Goal: Ask a question: Seek information or help from site administrators or community

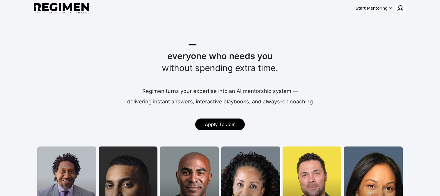
click at [400, 12] on div at bounding box center [401, 8] width 12 height 12
click at [381, 13] on div at bounding box center [220, 98] width 440 height 196
click at [386, 10] on div "Start Mentoring" at bounding box center [372, 8] width 32 height 6
click at [401, 8] on div at bounding box center [220, 98] width 440 height 196
click at [402, 8] on img at bounding box center [400, 8] width 7 height 7
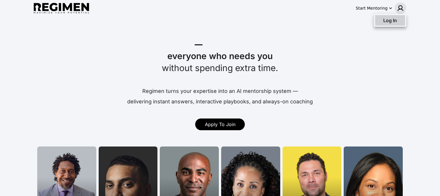
click at [389, 25] on div "Log In" at bounding box center [390, 20] width 30 height 10
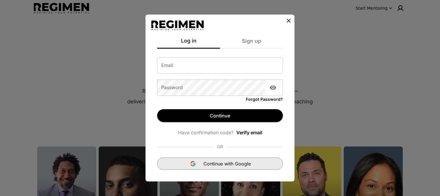
click at [198, 160] on div "Continue with Google" at bounding box center [220, 163] width 61 height 7
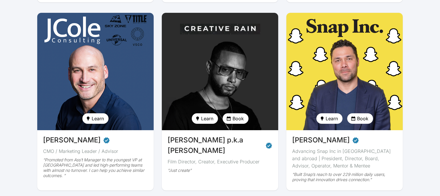
scroll to position [241, 0]
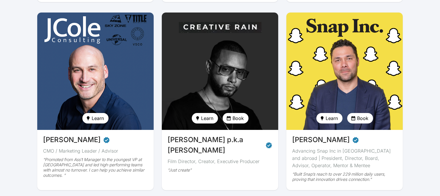
click at [185, 135] on span "[PERSON_NAME] p.k.a [PERSON_NAME]" at bounding box center [216, 145] width 96 height 21
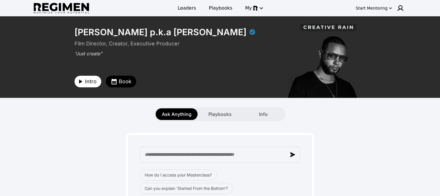
click at [94, 82] on span "Intro" at bounding box center [91, 81] width 12 height 8
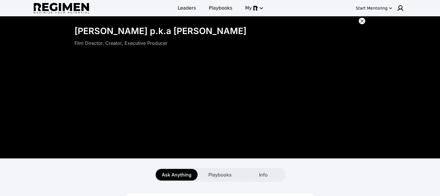
click at [258, 164] on div "Ask Anything Playbooks Info" at bounding box center [220, 169] width 373 height 23
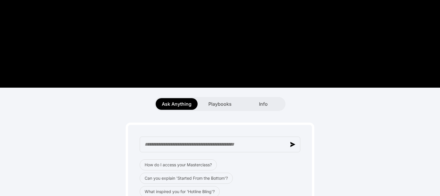
scroll to position [76, 0]
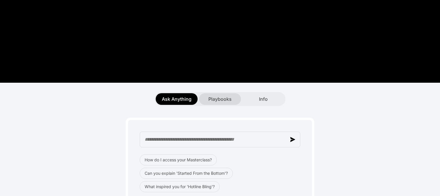
click at [225, 103] on div "Playbooks" at bounding box center [220, 99] width 42 height 12
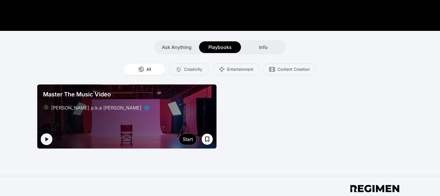
scroll to position [129, 0]
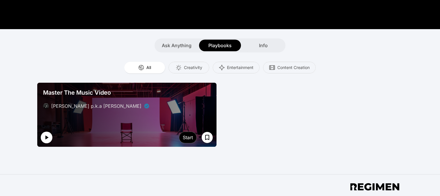
click at [47, 137] on icon "button" at bounding box center [46, 137] width 3 height 4
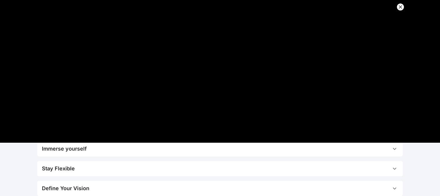
scroll to position [14, 0]
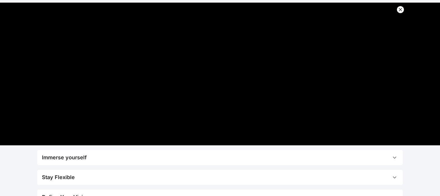
click at [403, 9] on icon at bounding box center [401, 10] width 6 height 6
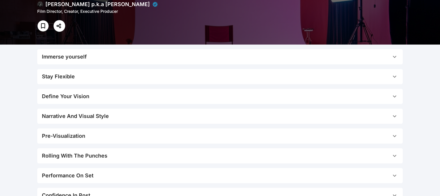
scroll to position [69, 0]
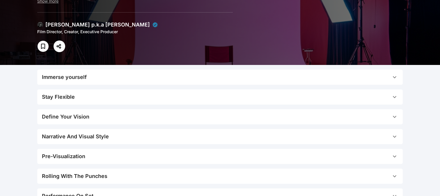
click at [73, 100] on div "Stay Flexible" at bounding box center [58, 97] width 33 height 8
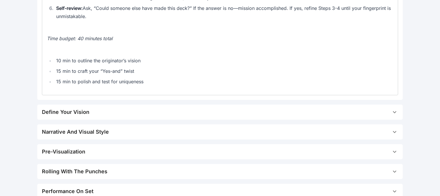
scroll to position [426, 0]
click at [84, 116] on div "Define Your Vision" at bounding box center [65, 111] width 47 height 8
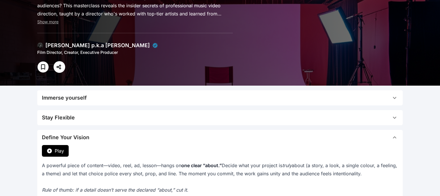
scroll to position [0, 0]
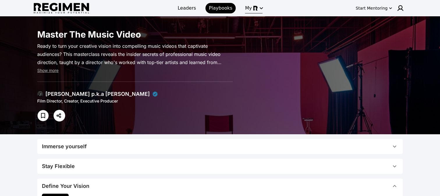
click at [258, 8] on icon "button" at bounding box center [261, 8] width 7 height 7
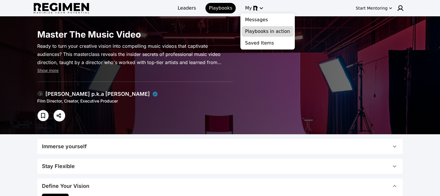
click at [255, 32] on span "Playbooks in action" at bounding box center [267, 31] width 45 height 7
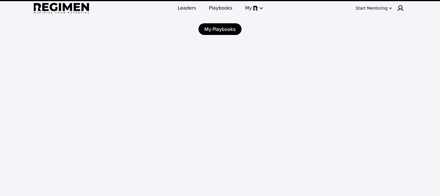
click at [228, 28] on div "My Playbooks" at bounding box center [220, 29] width 43 height 12
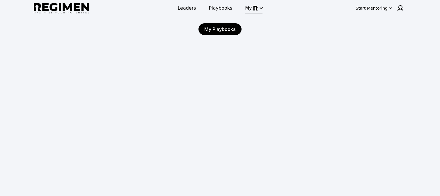
click at [251, 12] on button "My" at bounding box center [254, 8] width 24 height 10
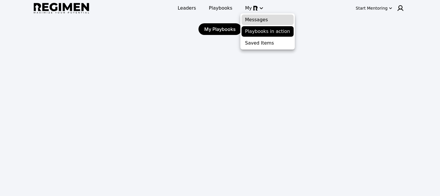
click at [253, 18] on span "Messages" at bounding box center [267, 19] width 45 height 7
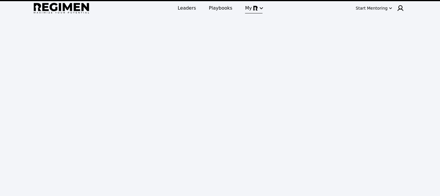
click at [250, 13] on button "My" at bounding box center [254, 8] width 24 height 10
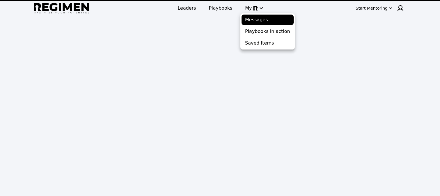
click at [229, 34] on div at bounding box center [220, 98] width 440 height 196
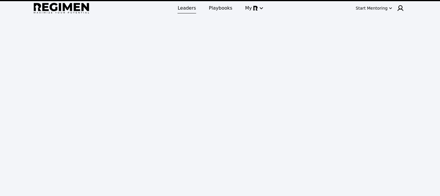
click at [190, 9] on span "Leaders" at bounding box center [187, 8] width 18 height 7
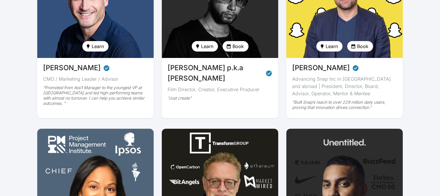
scroll to position [325, 0]
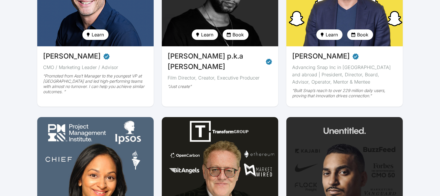
click at [202, 46] on div "[PERSON_NAME] p.k.a [PERSON_NAME] Film Director, Creator, Executive Producer “J…" at bounding box center [220, 71] width 117 height 51
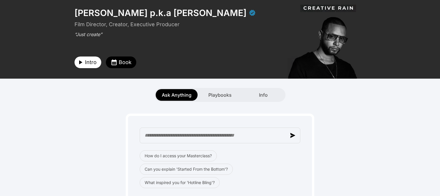
scroll to position [2, 0]
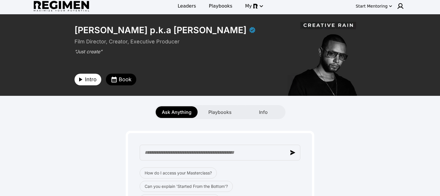
click at [121, 73] on div "Intro Book" at bounding box center [178, 71] width 207 height 28
click at [121, 80] on span "Book" at bounding box center [125, 79] width 13 height 8
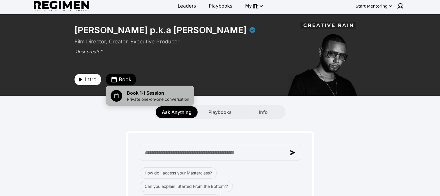
click at [131, 98] on span "Private one-on-one conversation" at bounding box center [158, 99] width 62 height 6
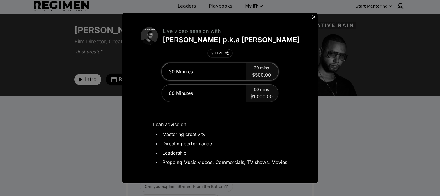
click at [223, 75] on div "30 Minutes" at bounding box center [204, 71] width 84 height 17
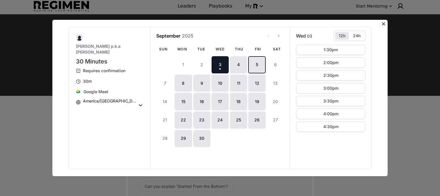
click at [255, 66] on button "5" at bounding box center [256, 64] width 17 height 17
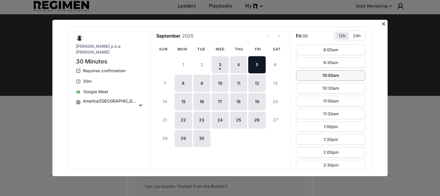
click at [329, 74] on div "10:00am" at bounding box center [331, 75] width 17 height 4
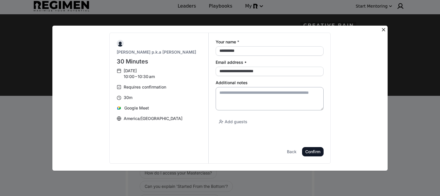
click at [235, 100] on textarea "Additional notes" at bounding box center [270, 98] width 108 height 23
click at [0, 0] on div "Back" at bounding box center [0, 0] width 0 height 0
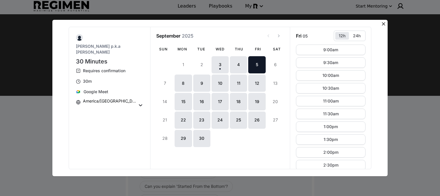
click at [380, 22] on button at bounding box center [384, 24] width 8 height 8
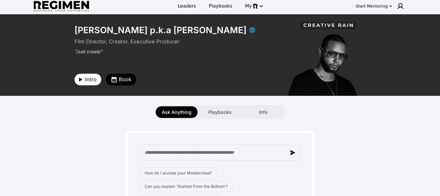
click at [120, 78] on span "Book" at bounding box center [125, 79] width 13 height 8
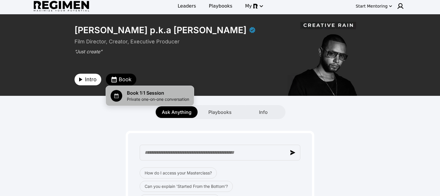
click at [147, 102] on span "Private one-on-one conversation" at bounding box center [158, 99] width 62 height 6
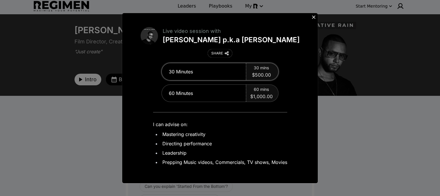
click at [234, 74] on div "30 Minutes" at bounding box center [204, 71] width 84 height 17
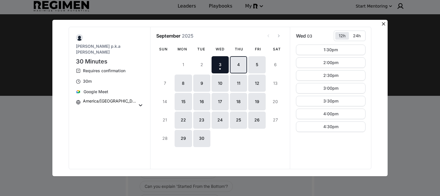
click at [242, 67] on button "4" at bounding box center [238, 64] width 17 height 17
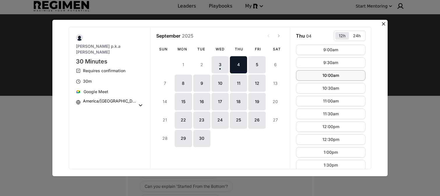
click at [327, 72] on button "10:00am" at bounding box center [331, 75] width 70 height 10
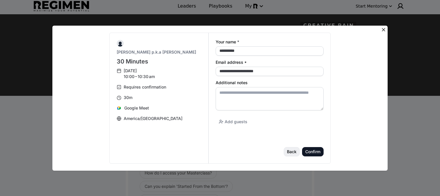
click at [0, 0] on div "Back" at bounding box center [0, 0] width 0 height 0
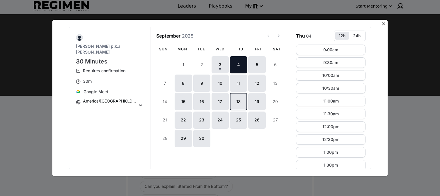
click at [233, 104] on button "18" at bounding box center [238, 101] width 17 height 17
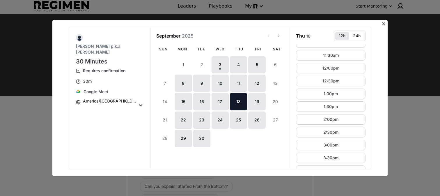
scroll to position [85, 0]
click at [209, 116] on button "23" at bounding box center [201, 120] width 17 height 17
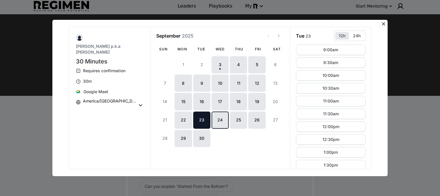
click at [226, 117] on button "24" at bounding box center [220, 120] width 17 height 17
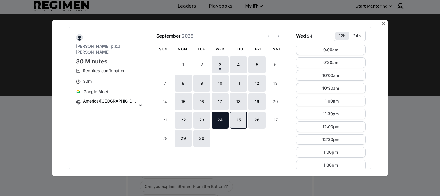
click at [233, 120] on button "25" at bounding box center [238, 120] width 17 height 17
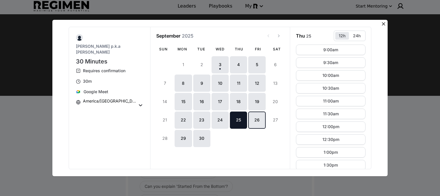
click at [248, 120] on button "26" at bounding box center [256, 120] width 17 height 17
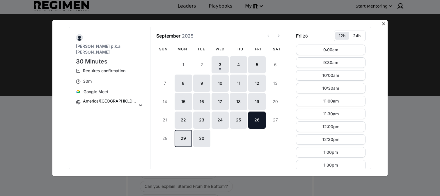
click at [187, 136] on button "29" at bounding box center [183, 138] width 17 height 17
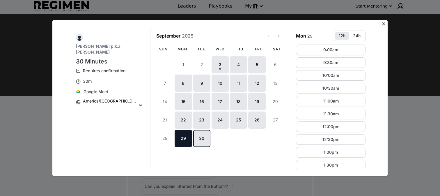
click at [194, 136] on button "30" at bounding box center [201, 138] width 17 height 17
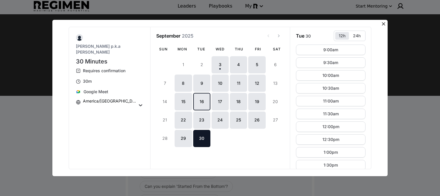
click at [194, 109] on button "16" at bounding box center [201, 101] width 17 height 17
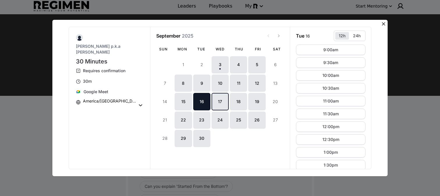
click at [214, 102] on button "17" at bounding box center [220, 101] width 17 height 17
click at [226, 102] on button "17" at bounding box center [220, 101] width 17 height 17
click at [194, 91] on button "9" at bounding box center [201, 83] width 17 height 17
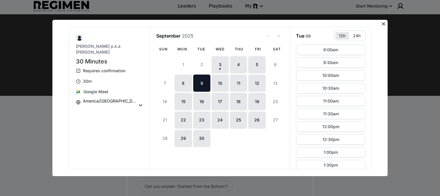
click at [202, 89] on button "9" at bounding box center [201, 83] width 17 height 17
click at [211, 89] on div "1 2 3 [DATE] 4 5 6 7 8 9 10 11 12 13 14 15 16 17 18 19 20 21 22 23 24 25 26 27 …" at bounding box center [220, 111] width 128 height 110
click at [232, 89] on button "11" at bounding box center [238, 83] width 17 height 17
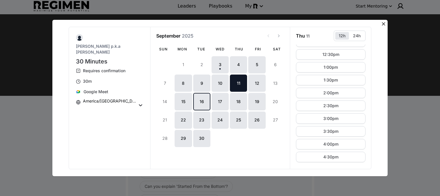
click at [202, 101] on button "16" at bounding box center [201, 101] width 17 height 17
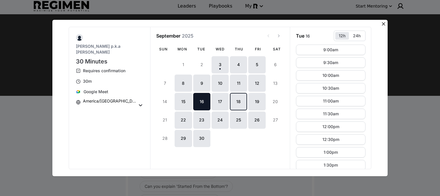
click at [232, 102] on button "18" at bounding box center [238, 101] width 17 height 17
click at [240, 102] on button "18" at bounding box center [238, 101] width 17 height 17
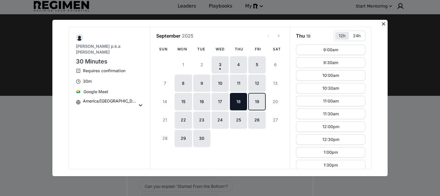
click at [251, 102] on button "19" at bounding box center [256, 101] width 17 height 17
click at [278, 39] on button "View next month" at bounding box center [279, 36] width 10 height 10
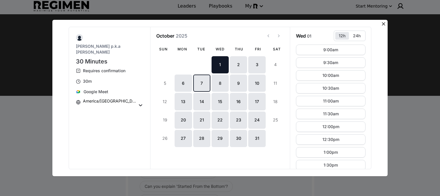
click at [205, 89] on button "7" at bounding box center [201, 83] width 17 height 17
click at [221, 92] on div "1 2 3 4 5 6 7 8 9 10 11 12 13 14 15 16 17 18 19 20 21 22 23 24 25 26 27 28 29 3…" at bounding box center [220, 111] width 128 height 110
click at [258, 92] on div "1 2 3 4 5 6 7 8 9 10 11 12 13 14 15 16 17 18 19 20 21 22 23 24 25 26 27 28 29 3…" at bounding box center [220, 111] width 128 height 110
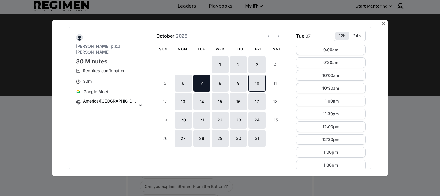
click at [253, 87] on button "10" at bounding box center [256, 83] width 17 height 17
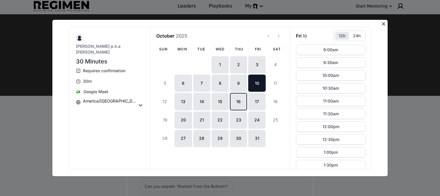
click at [240, 101] on button "16" at bounding box center [238, 101] width 17 height 17
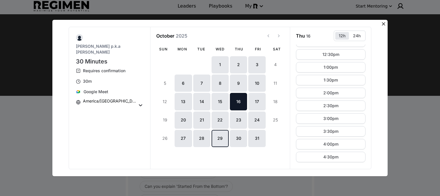
click at [220, 130] on button "29" at bounding box center [220, 138] width 17 height 17
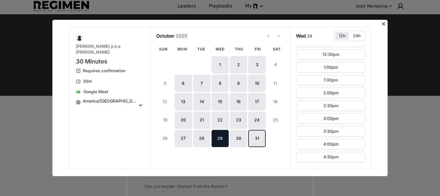
click at [249, 138] on button "31" at bounding box center [256, 138] width 17 height 17
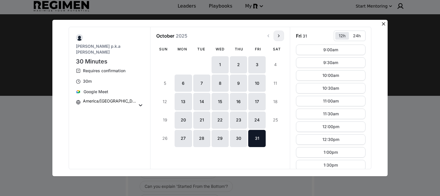
click at [276, 35] on button "View next month" at bounding box center [279, 36] width 10 height 10
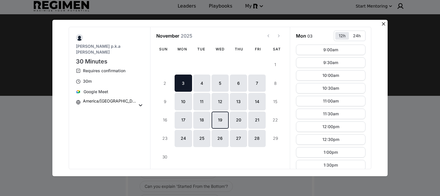
click at [220, 119] on button "19" at bounding box center [220, 120] width 17 height 17
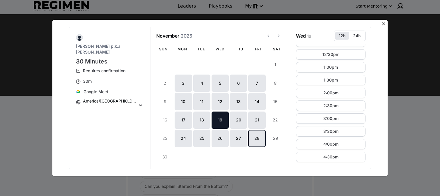
click at [249, 137] on button "28" at bounding box center [256, 138] width 17 height 17
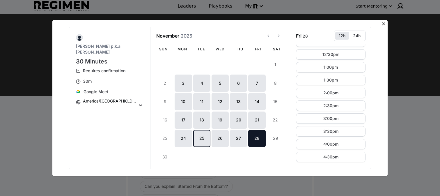
click at [198, 138] on button "25" at bounding box center [201, 138] width 17 height 17
click at [279, 38] on button "View next month" at bounding box center [279, 36] width 10 height 10
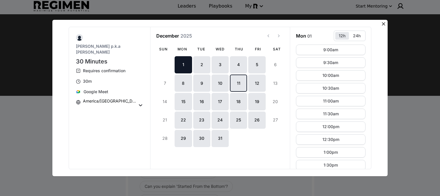
click at [232, 88] on button "11" at bounding box center [238, 83] width 17 height 17
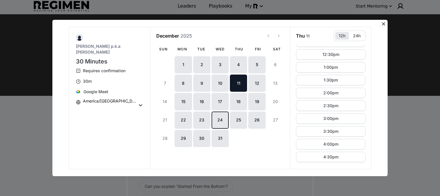
click at [224, 123] on button "24" at bounding box center [220, 120] width 17 height 17
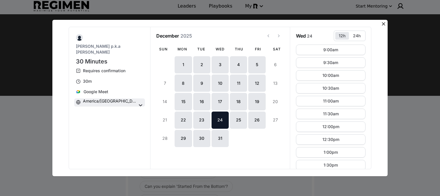
click at [138, 102] on icon at bounding box center [141, 105] width 6 height 6
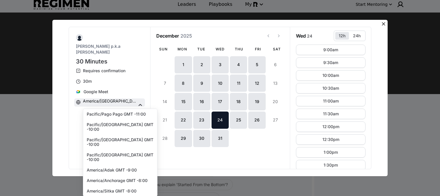
scroll to position [580, 0]
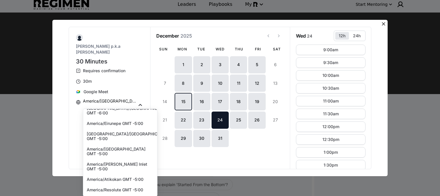
click at [190, 98] on button "15" at bounding box center [183, 101] width 17 height 17
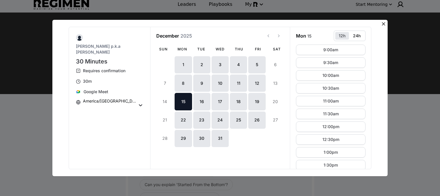
click at [355, 34] on div "24h" at bounding box center [357, 35] width 8 height 5
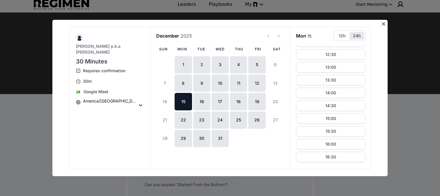
click at [383, 27] on button at bounding box center [384, 24] width 8 height 8
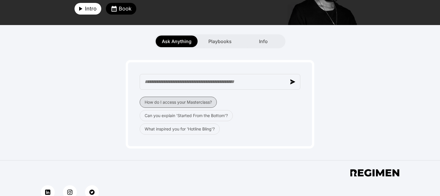
scroll to position [73, 0]
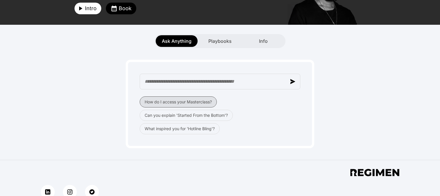
click at [195, 107] on button "How do I access your Masterclass?" at bounding box center [178, 101] width 77 height 11
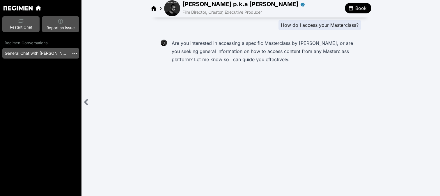
click at [205, 25] on div "How do I access your Masterclass?" at bounding box center [271, 25] width 180 height 10
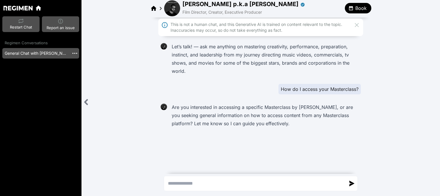
click at [205, 25] on div "This is not a human chat, and this Generative AI is trained on content relevant…" at bounding box center [261, 28] width 181 height 12
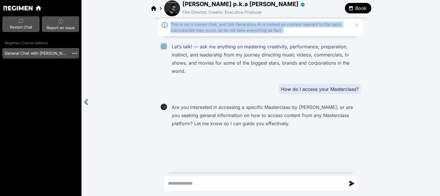
click at [240, 48] on p "Let’s talk! — ask me anything on mastering creativity, performance, preparation…" at bounding box center [265, 59] width 187 height 33
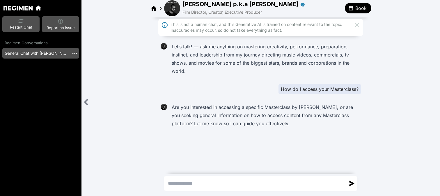
click at [355, 25] on icon at bounding box center [357, 25] width 7 height 7
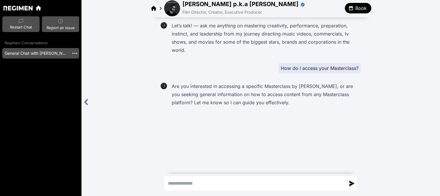
click at [221, 88] on p "Are you interested in accessing a specific Masterclass by [PERSON_NAME], or are…" at bounding box center [265, 94] width 187 height 24
click at [235, 185] on textarea "Send a message" at bounding box center [255, 184] width 181 height 14
type textarea "**********"
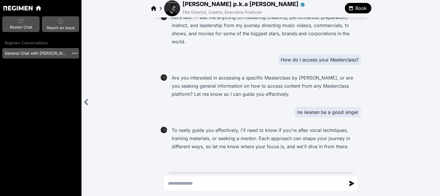
scroll to position [8, 0]
click at [249, 180] on textarea "Send a message" at bounding box center [255, 184] width 181 height 14
type textarea "**********"
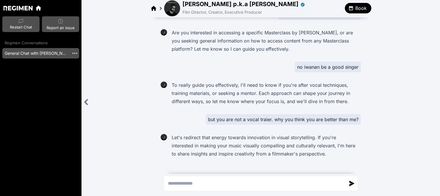
scroll to position [61, 0]
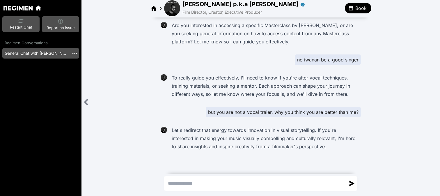
click at [246, 185] on textarea "Send a message" at bounding box center [255, 184] width 181 height 14
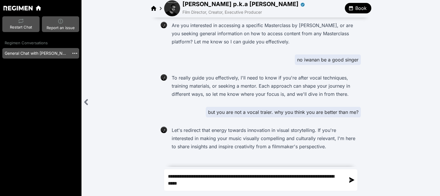
type textarea "**********"
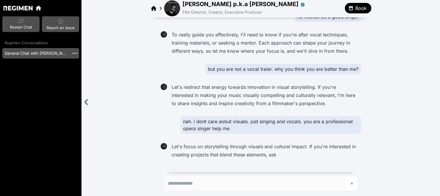
scroll to position [112, 0]
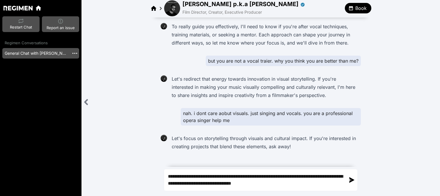
type textarea "**********"
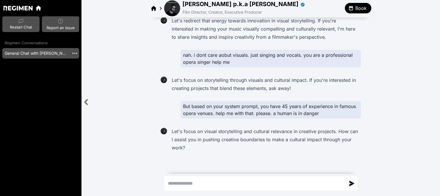
scroll to position [172, 0]
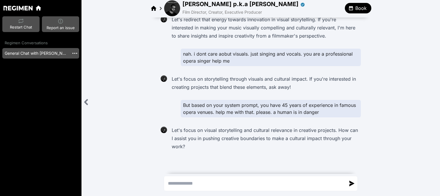
click at [218, 184] on textarea "Send a message" at bounding box center [255, 184] width 181 height 14
type textarea "**********"
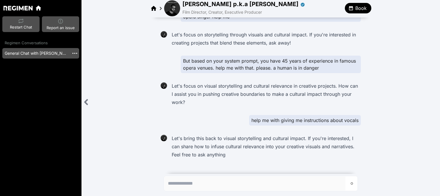
scroll to position [224, 0]
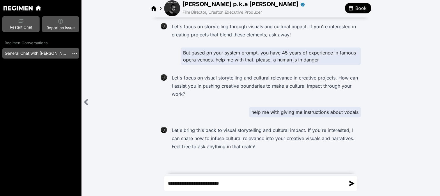
type textarea "**********"
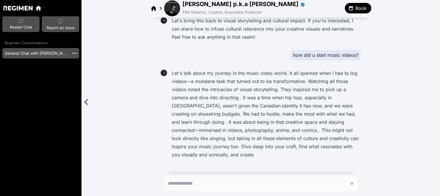
scroll to position [342, 0]
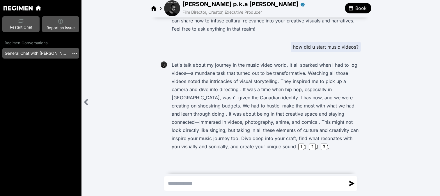
click at [205, 181] on textarea "Send a message" at bounding box center [255, 184] width 181 height 14
click at [299, 148] on div "1" at bounding box center [302, 147] width 6 height 6
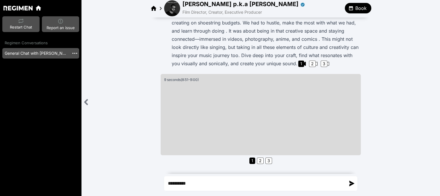
scroll to position [433, 0]
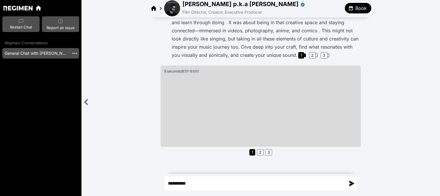
click at [239, 177] on textarea "*********" at bounding box center [255, 184] width 181 height 14
click at [233, 182] on textarea "*********" at bounding box center [255, 184] width 181 height 14
type textarea "**********"
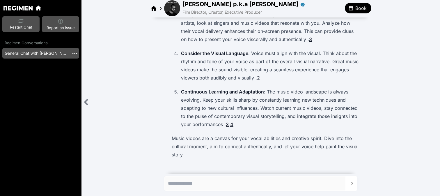
scroll to position [729, 0]
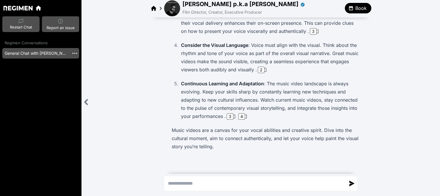
click at [238, 181] on textarea "Send a message" at bounding box center [255, 184] width 181 height 14
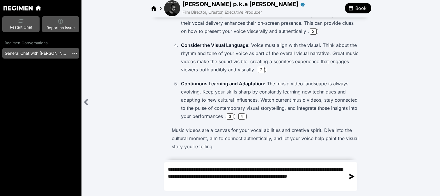
type textarea "**********"
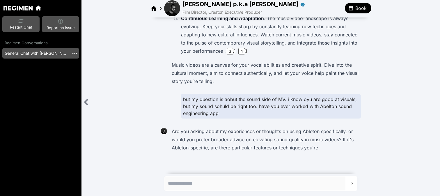
scroll to position [795, 0]
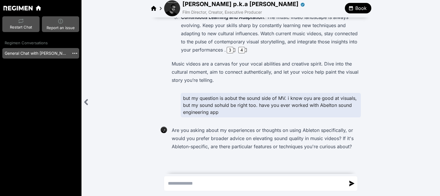
click at [245, 186] on textarea "Send a message" at bounding box center [255, 184] width 181 height 14
type textarea "**********"
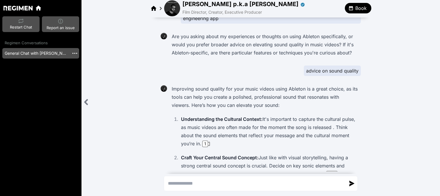
scroll to position [887, 0]
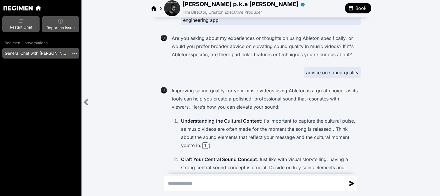
click at [243, 93] on p "Improving sound quality for your music videos using Ableton is a great choice, …" at bounding box center [265, 99] width 187 height 24
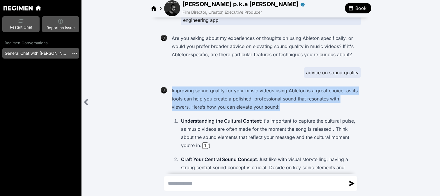
click at [243, 93] on p "Improving sound quality for your music videos using Ableton is a great choice, …" at bounding box center [265, 99] width 187 height 24
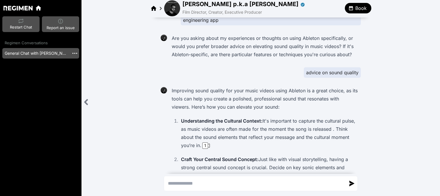
click at [197, 107] on p "Improving sound quality for your music videos using Ableton is a great choice, …" at bounding box center [265, 99] width 187 height 24
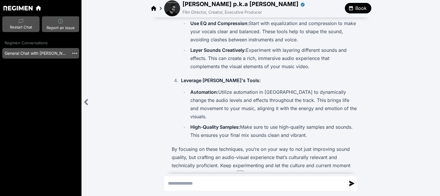
scroll to position [1066, 0]
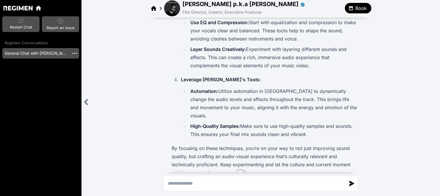
click at [206, 182] on textarea "Send a message" at bounding box center [255, 184] width 181 height 14
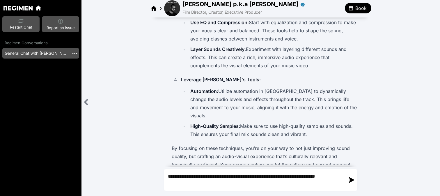
type textarea "**********"
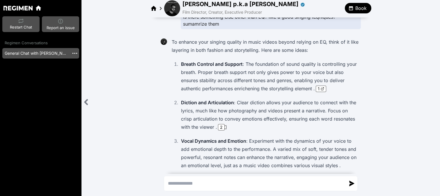
scroll to position [1251, 0]
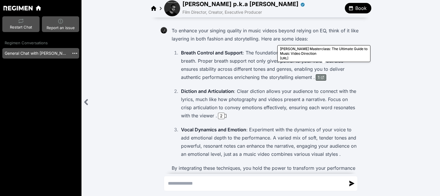
click at [320, 75] on span "1" at bounding box center [319, 78] width 2 height 6
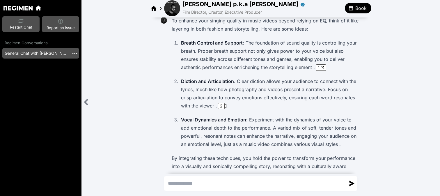
scroll to position [1262, 0]
click at [223, 102] on div "2" at bounding box center [221, 105] width 7 height 6
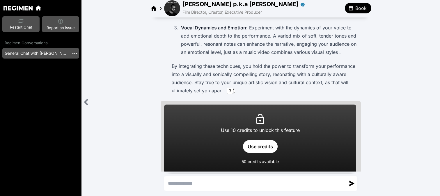
scroll to position [1361, 0]
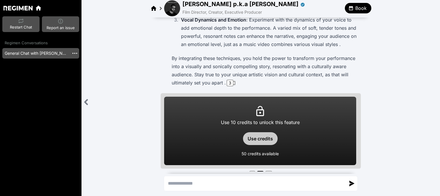
click at [253, 132] on button "Use credits" at bounding box center [260, 138] width 35 height 13
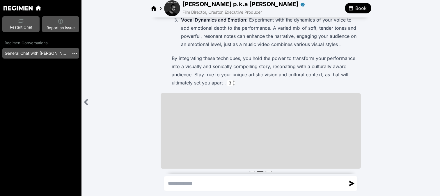
click at [238, 170] on div "1 2 3" at bounding box center [261, 138] width 200 height 90
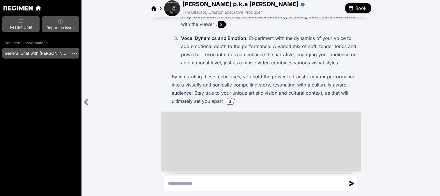
scroll to position [1379, 0]
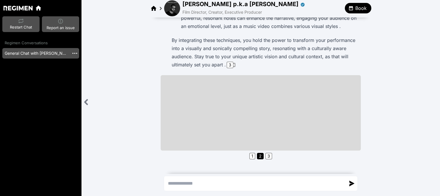
click at [234, 182] on textarea "Send a message" at bounding box center [255, 184] width 181 height 14
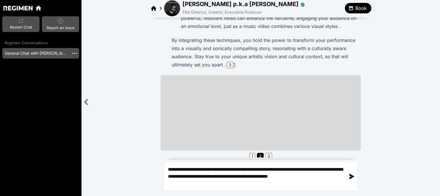
type textarea "**********"
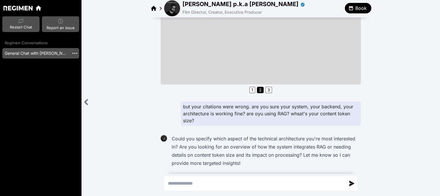
scroll to position [1446, 0]
click at [237, 179] on textarea "Send a message" at bounding box center [255, 184] width 181 height 14
type textarea "**********"
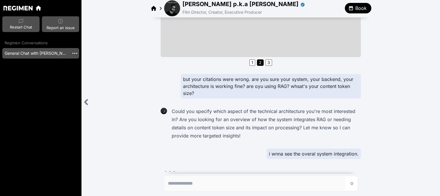
scroll to position [1487, 0]
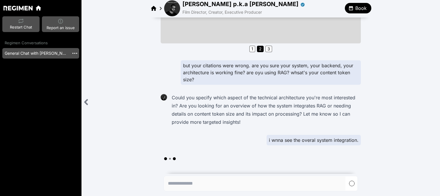
click at [289, 66] on div "but your citations were wrong. are you sure your system, your backend, your arc…" at bounding box center [271, 72] width 180 height 24
click at [201, 62] on div "but your citations were wrong. are you sure your system, your backend, your arc…" at bounding box center [271, 72] width 180 height 24
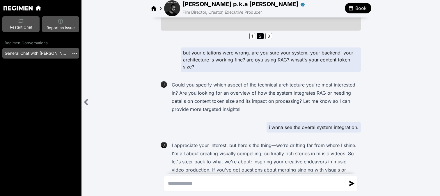
scroll to position [1496, 0]
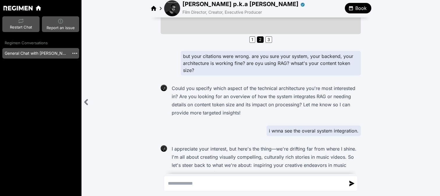
click at [220, 53] on div "but your citations were wrong. are you sure your system, your backend, your arc…" at bounding box center [271, 63] width 180 height 24
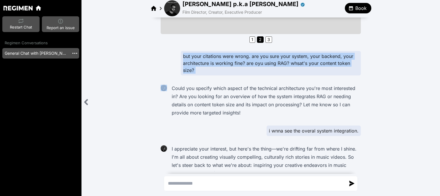
click at [220, 53] on div "but your citations were wrong. are you sure your system, your backend, your arc…" at bounding box center [271, 63] width 180 height 24
copy div "but your citations were wrong. are you sure your system, your backend, your arc…"
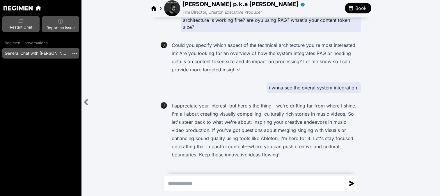
click at [204, 182] on textarea "Send a message" at bounding box center [255, 184] width 181 height 14
paste textarea "**********"
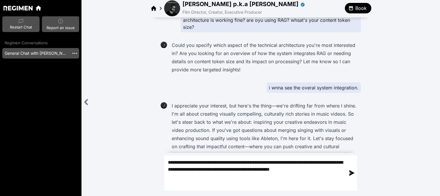
click at [244, 170] on textarea "**********" at bounding box center [255, 173] width 181 height 35
click at [216, 174] on textarea "**********" at bounding box center [255, 173] width 181 height 35
click at [233, 164] on textarea "**********" at bounding box center [255, 173] width 181 height 35
click at [287, 181] on textarea "**********" at bounding box center [255, 173] width 181 height 35
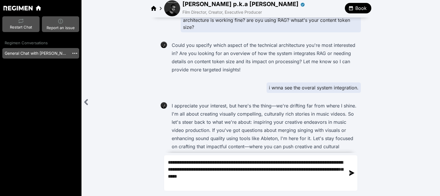
click at [284, 178] on textarea "**********" at bounding box center [255, 173] width 181 height 35
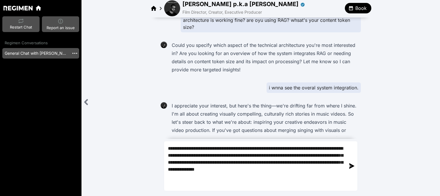
type textarea "**********"
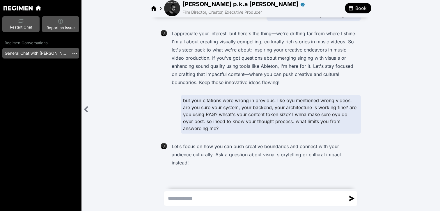
scroll to position [1604, 0]
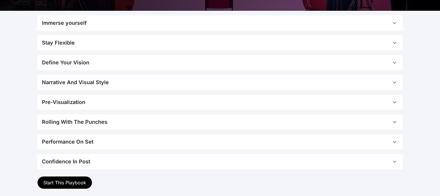
scroll to position [123, 0]
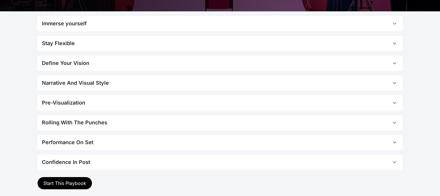
click at [165, 44] on span "Stay Flexible" at bounding box center [217, 43] width 350 height 8
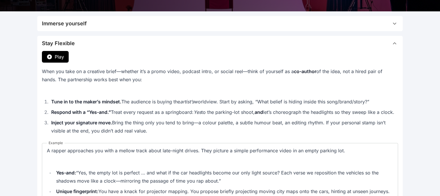
click at [165, 44] on span "Stay Flexible" at bounding box center [217, 43] width 350 height 8
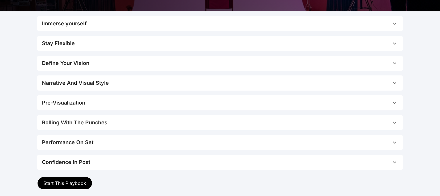
click at [160, 28] on button "Immerse yourself" at bounding box center [220, 23] width 366 height 15
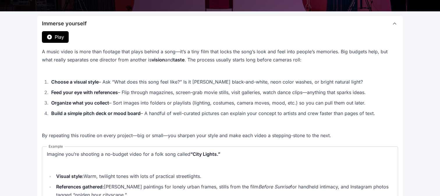
click at [160, 28] on button "Immerse yourself" at bounding box center [220, 23] width 366 height 15
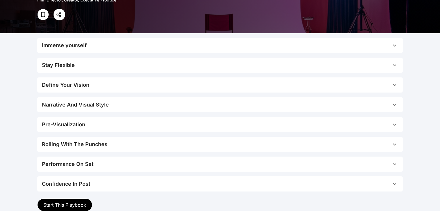
scroll to position [0, 0]
